Goal: Navigation & Orientation: Find specific page/section

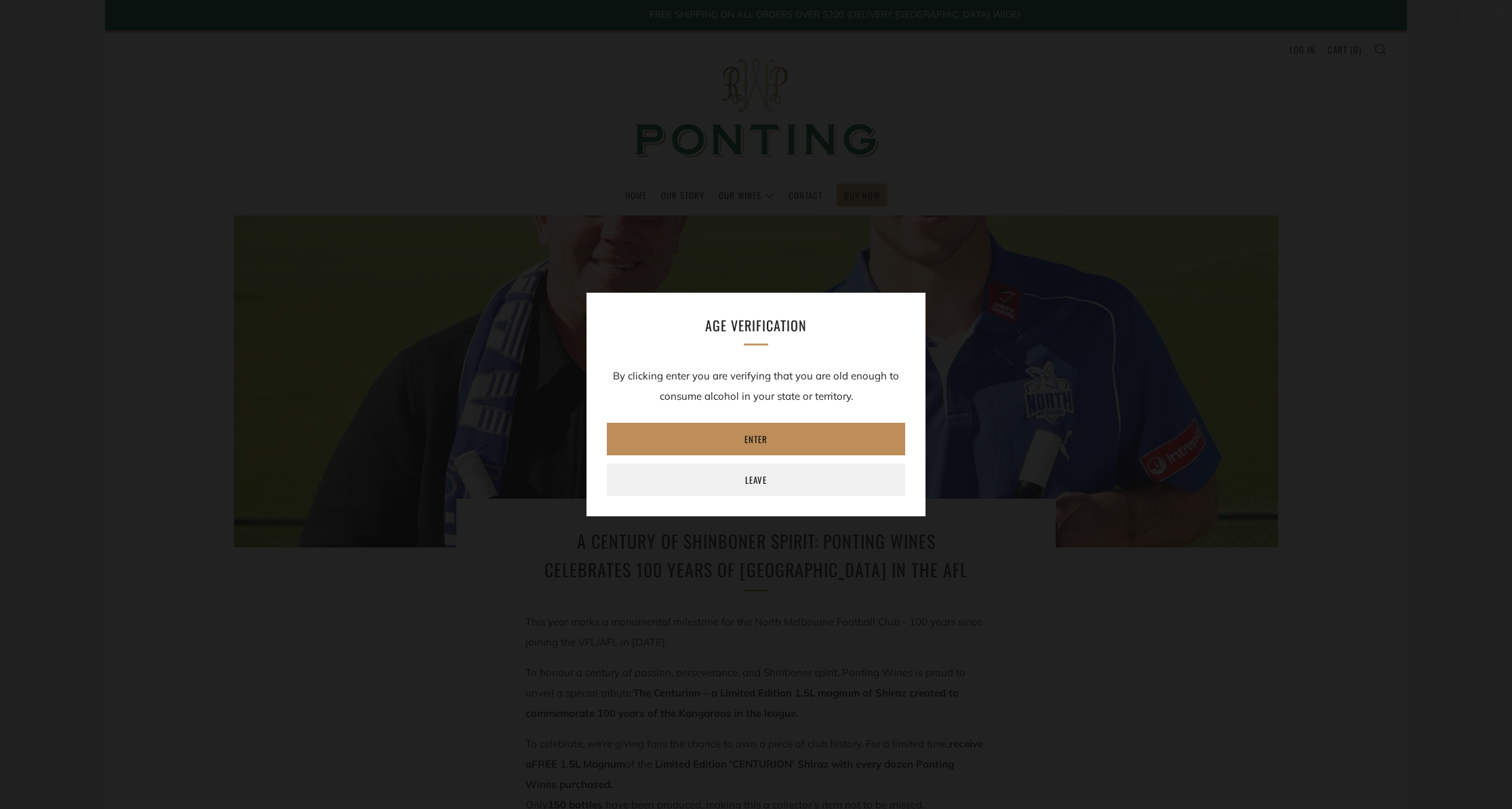
click at [791, 446] on link "Enter" at bounding box center [756, 440] width 298 height 33
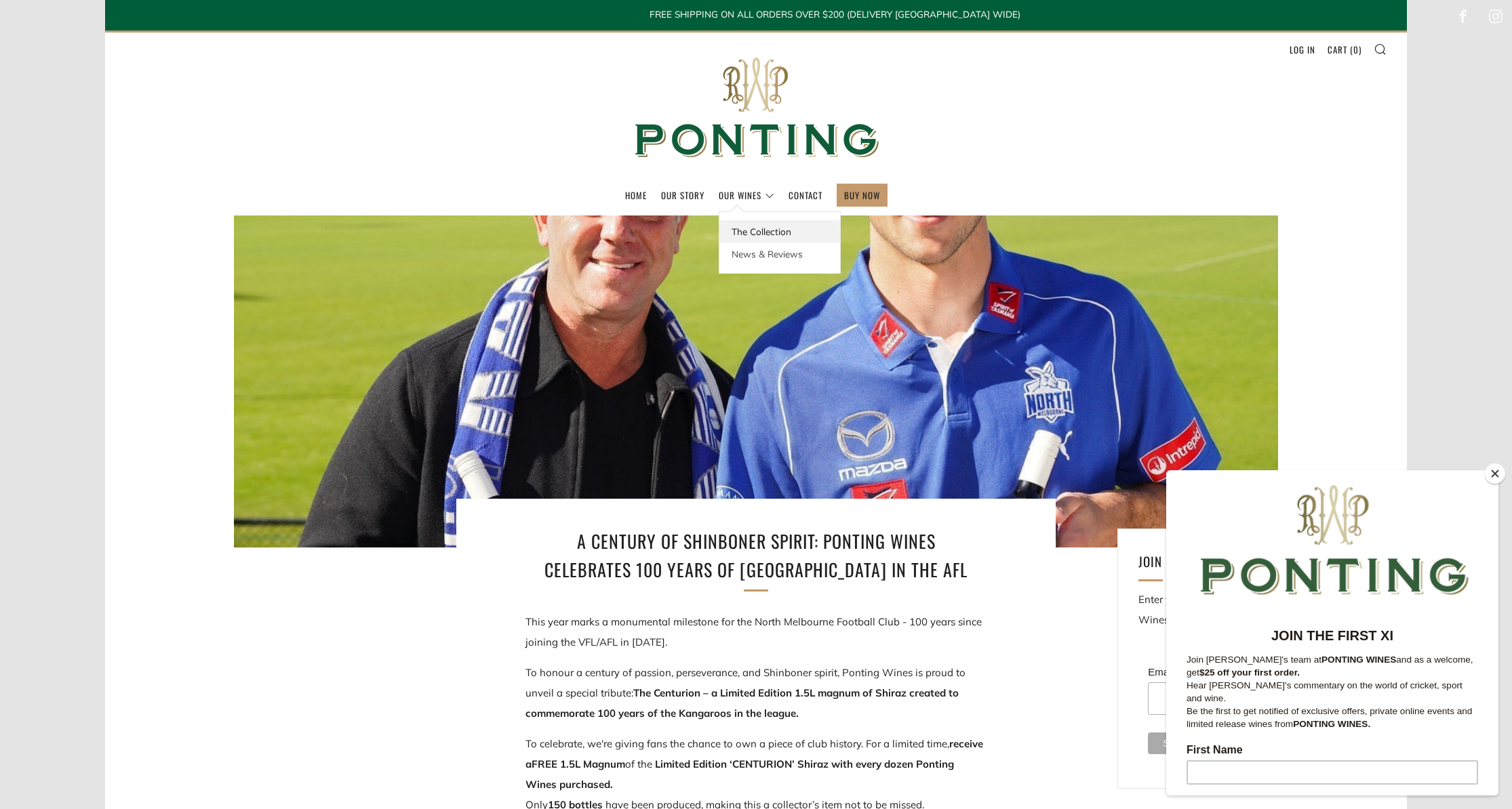
click at [753, 234] on link "The Collection" at bounding box center [779, 232] width 121 height 22
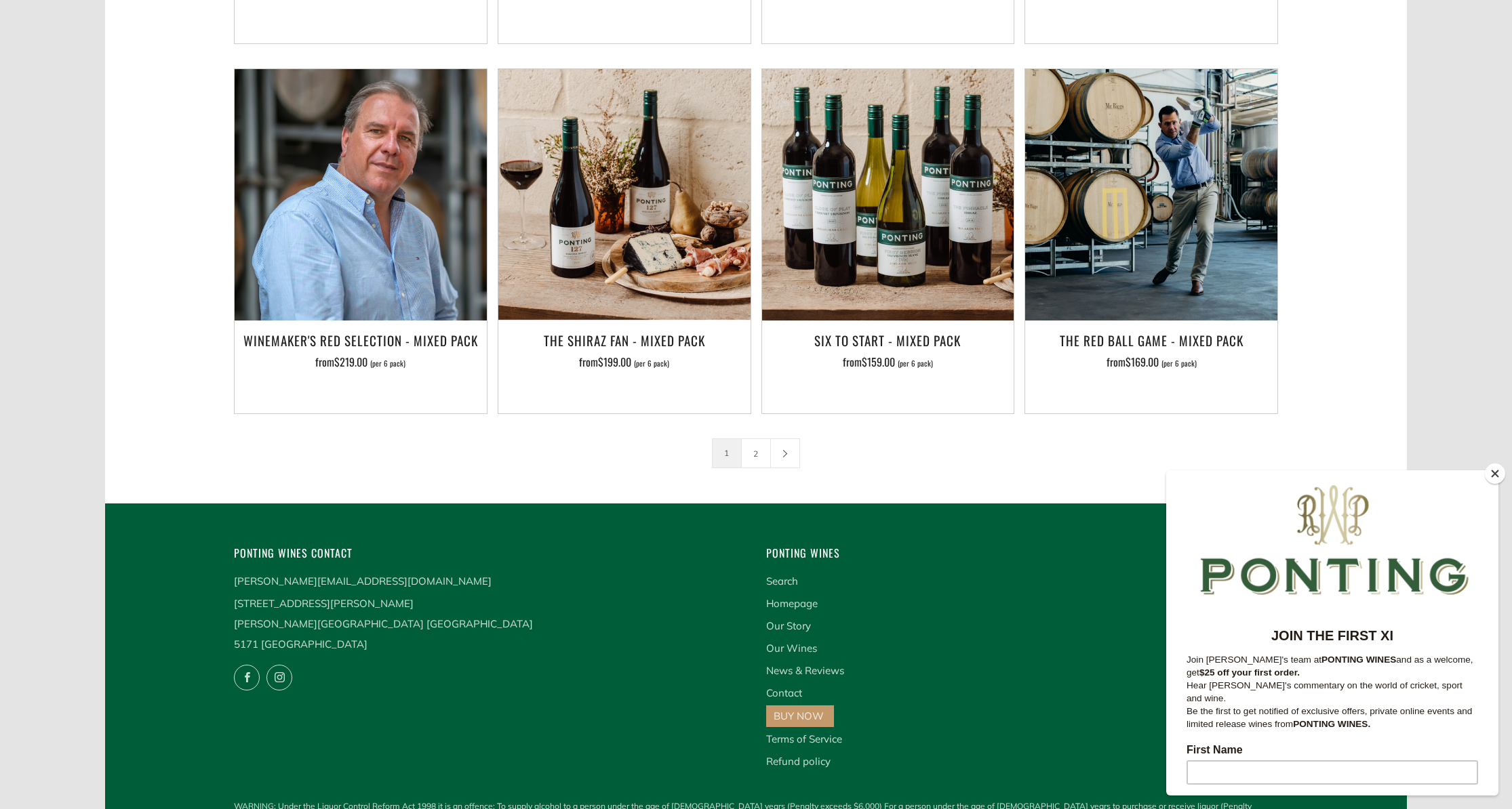
click at [1496, 475] on button "Close" at bounding box center [1494, 473] width 20 height 20
